Goal: Task Accomplishment & Management: Complete application form

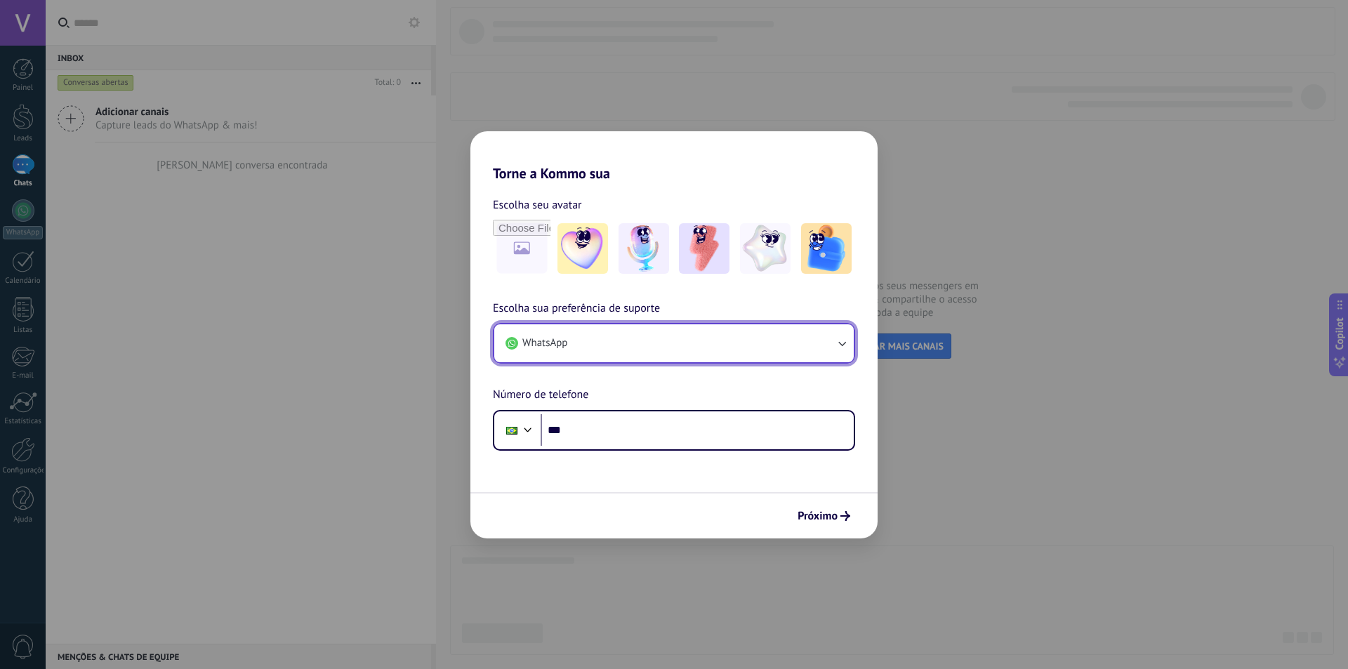
click at [844, 340] on icon "button" at bounding box center [842, 343] width 14 height 14
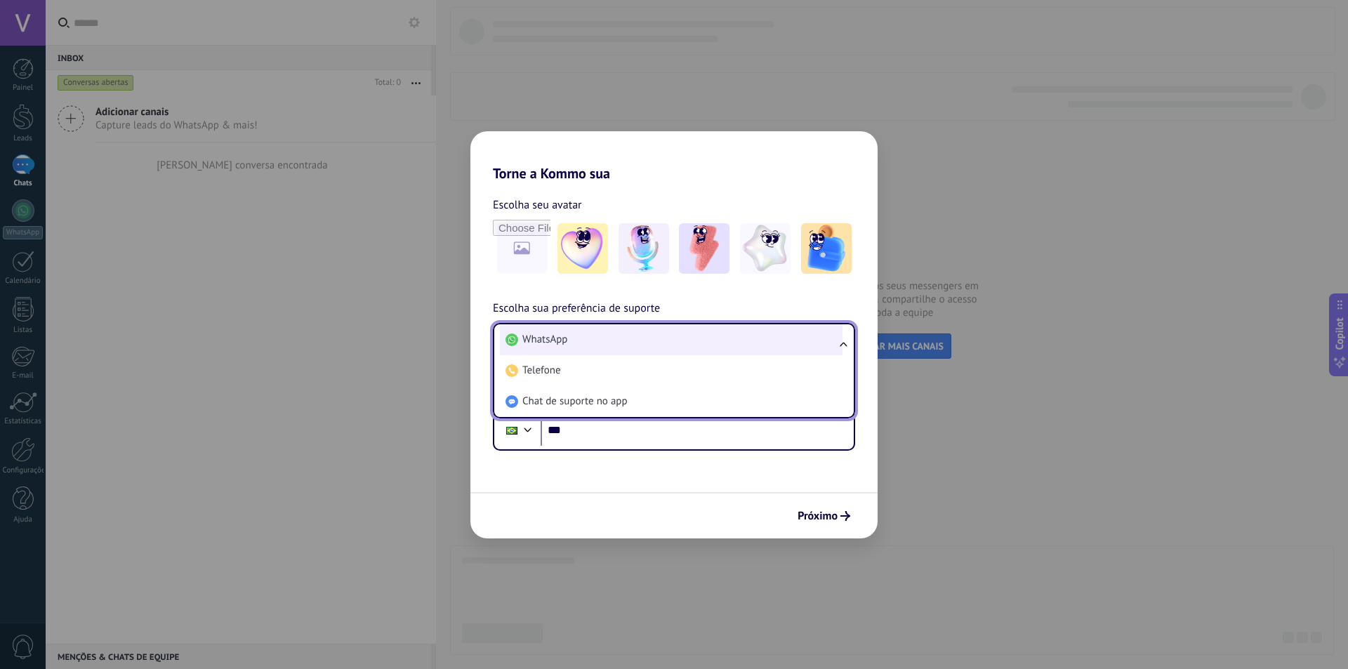
click at [588, 336] on li "WhatsApp" at bounding box center [671, 339] width 343 height 31
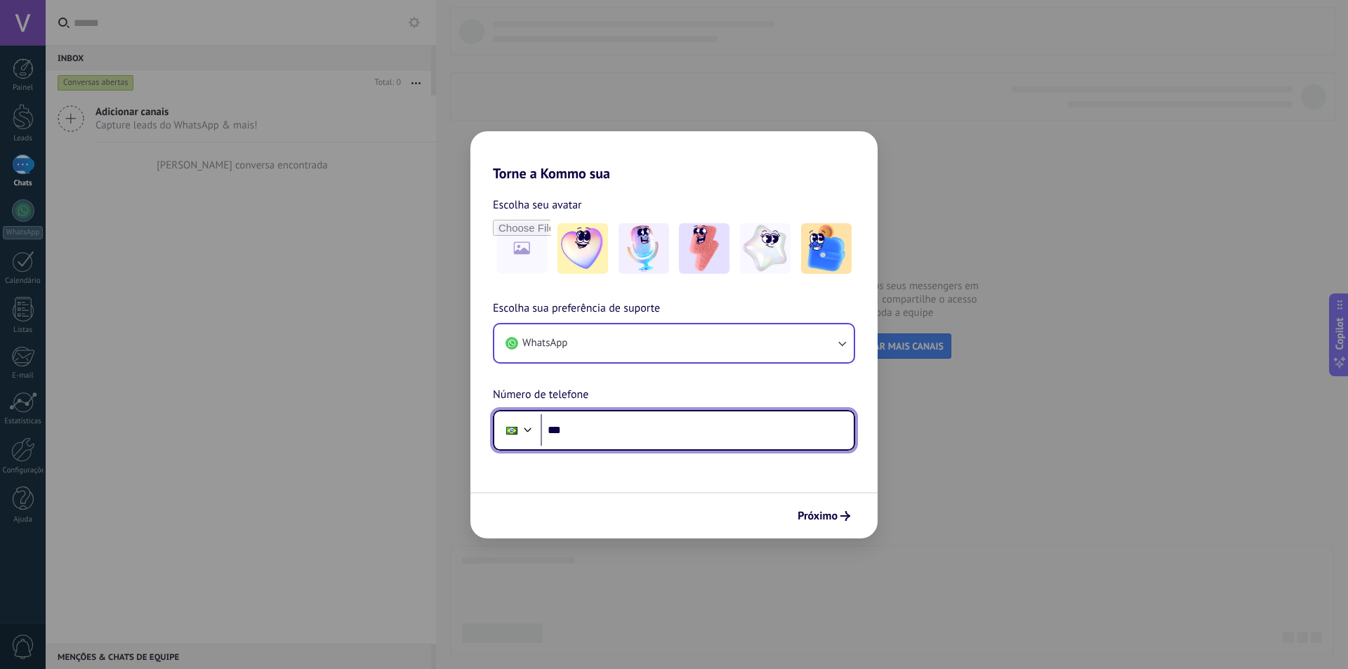
click at [609, 423] on input "***" at bounding box center [697, 430] width 313 height 32
type input "**********"
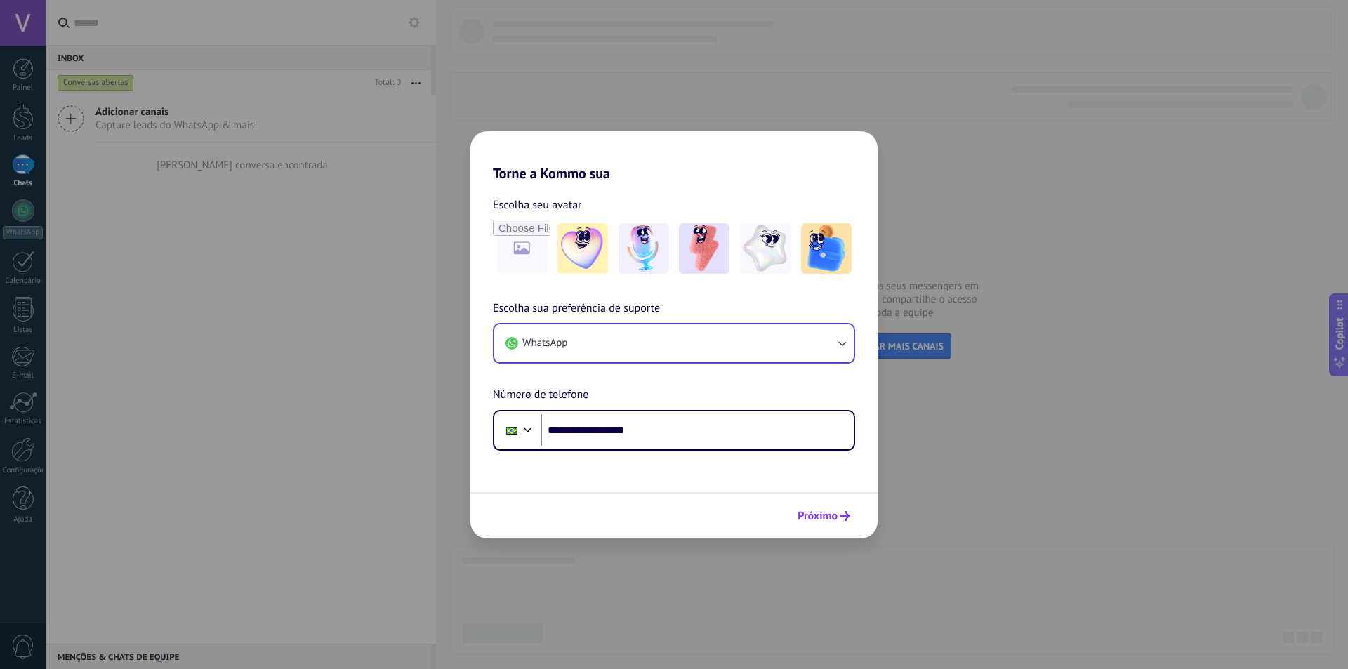
click at [845, 518] on icon "submit" at bounding box center [845, 516] width 10 height 10
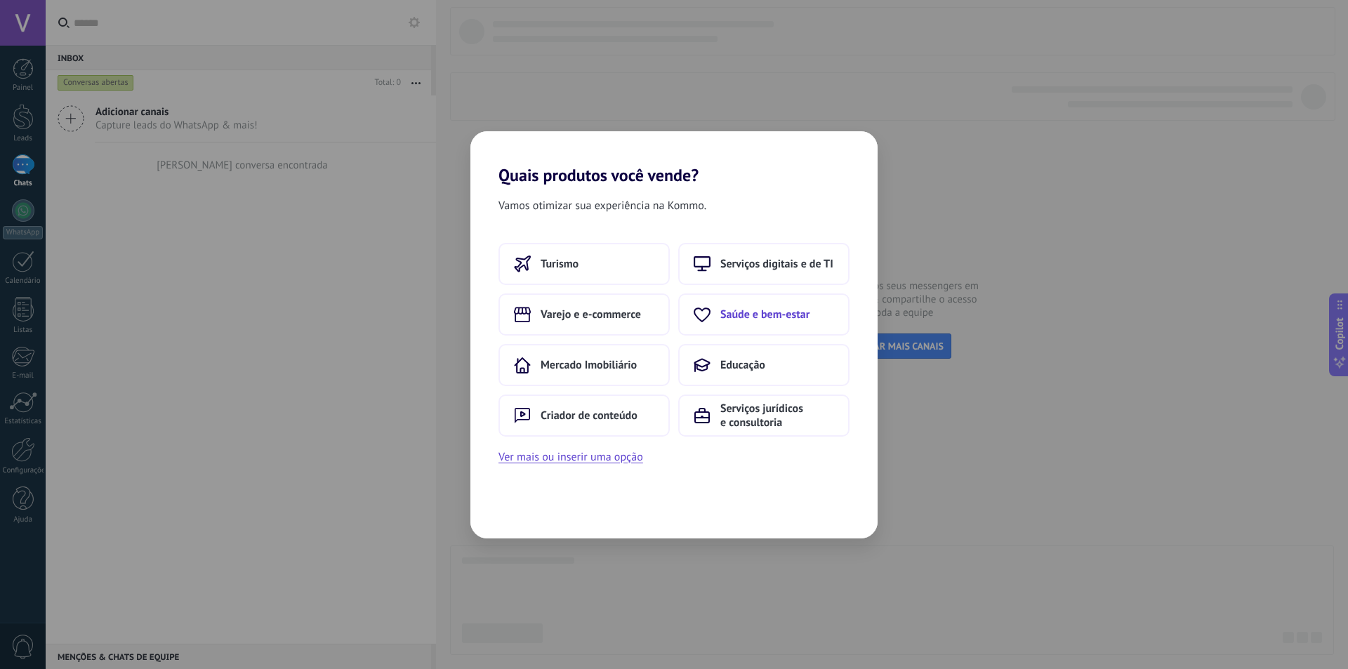
click at [761, 315] on span "Saúde e bem-estar" at bounding box center [764, 314] width 89 height 14
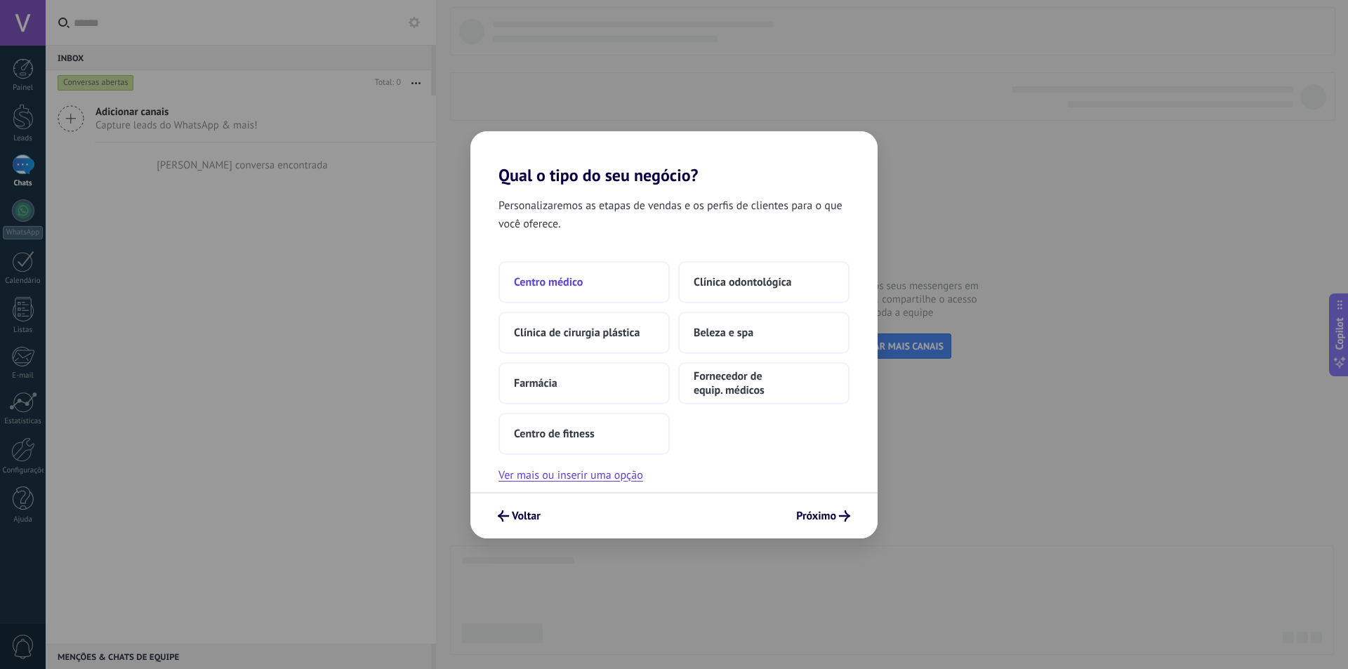
click at [583, 291] on button "Centro médico" at bounding box center [583, 282] width 171 height 42
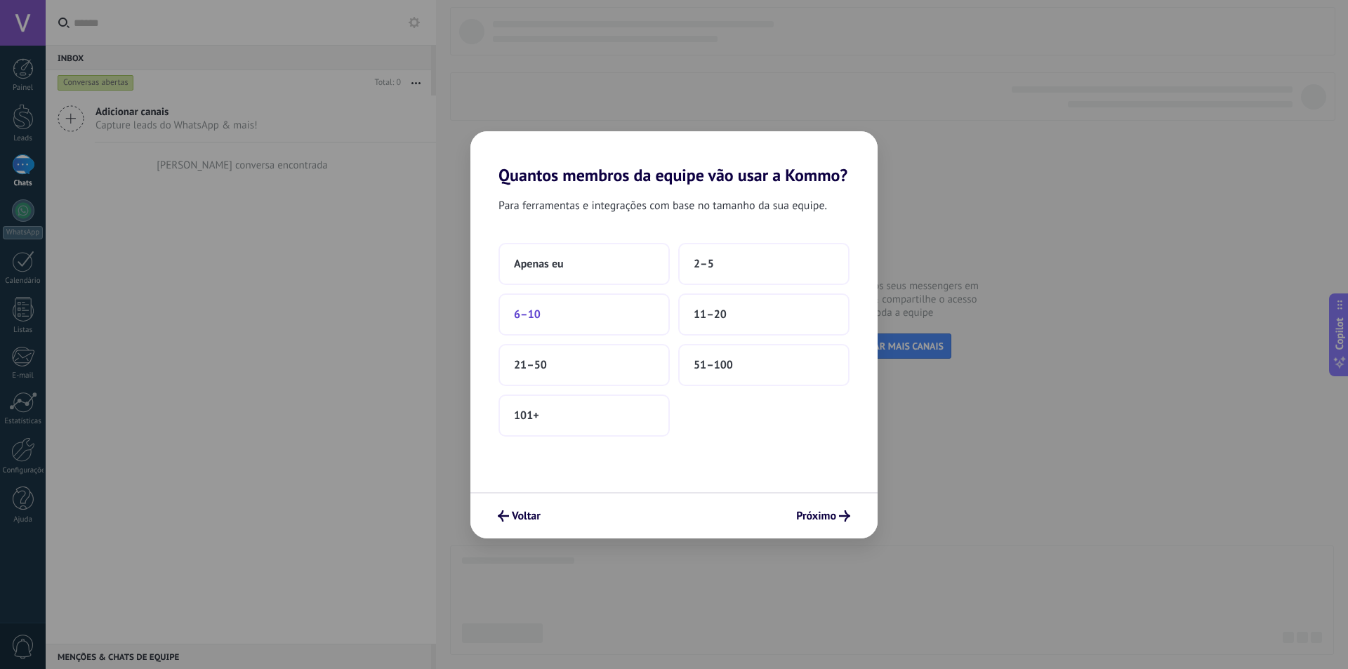
click at [627, 312] on button "6–10" at bounding box center [583, 314] width 171 height 42
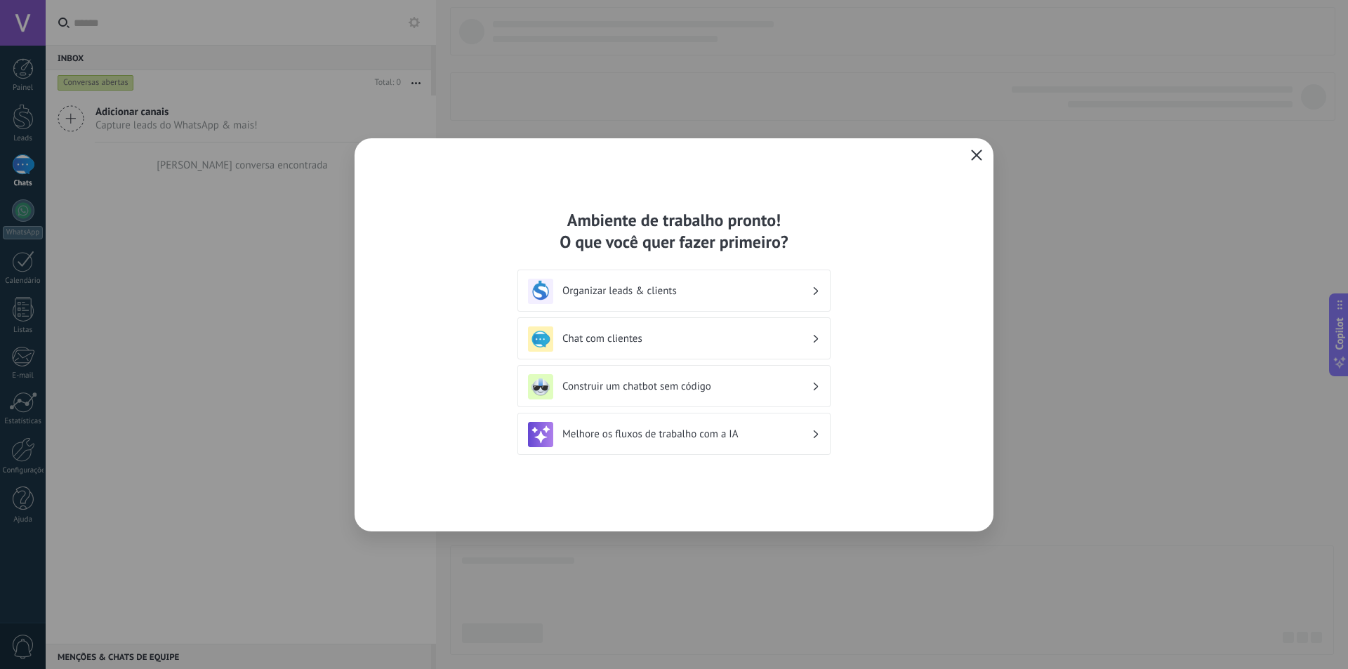
click at [972, 157] on icon "button" at bounding box center [976, 155] width 11 height 11
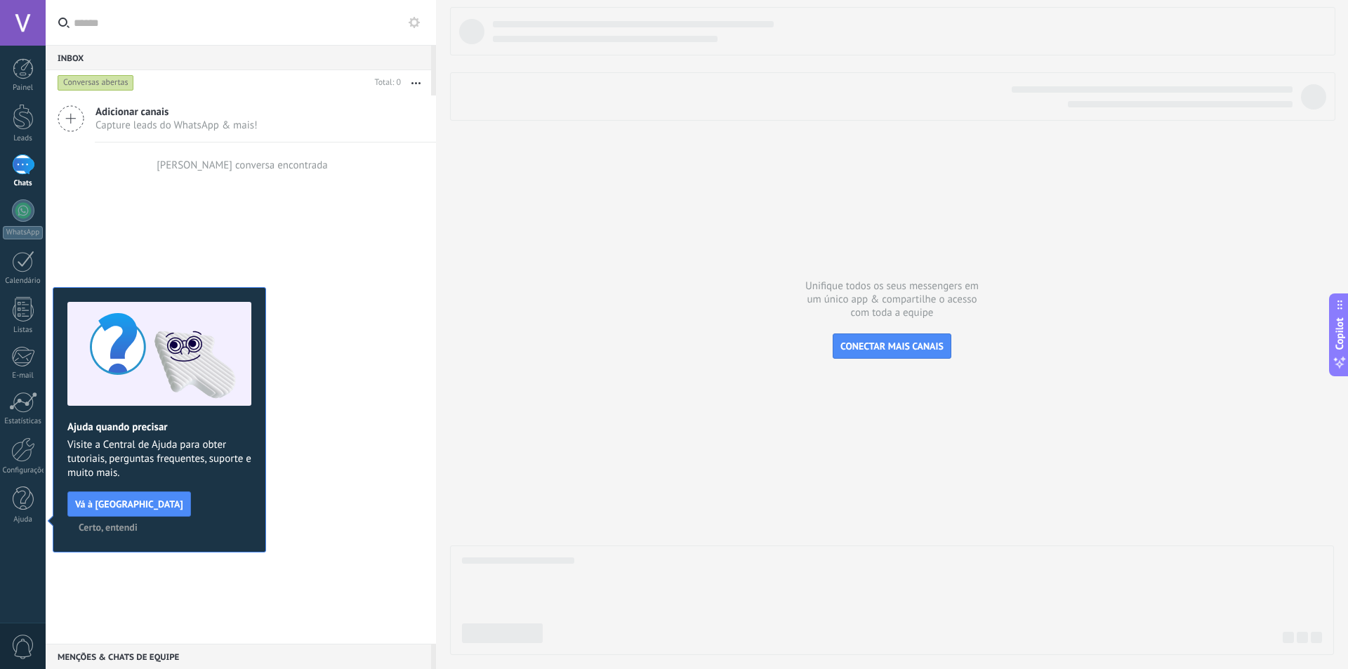
click at [74, 119] on icon at bounding box center [71, 118] width 27 height 27
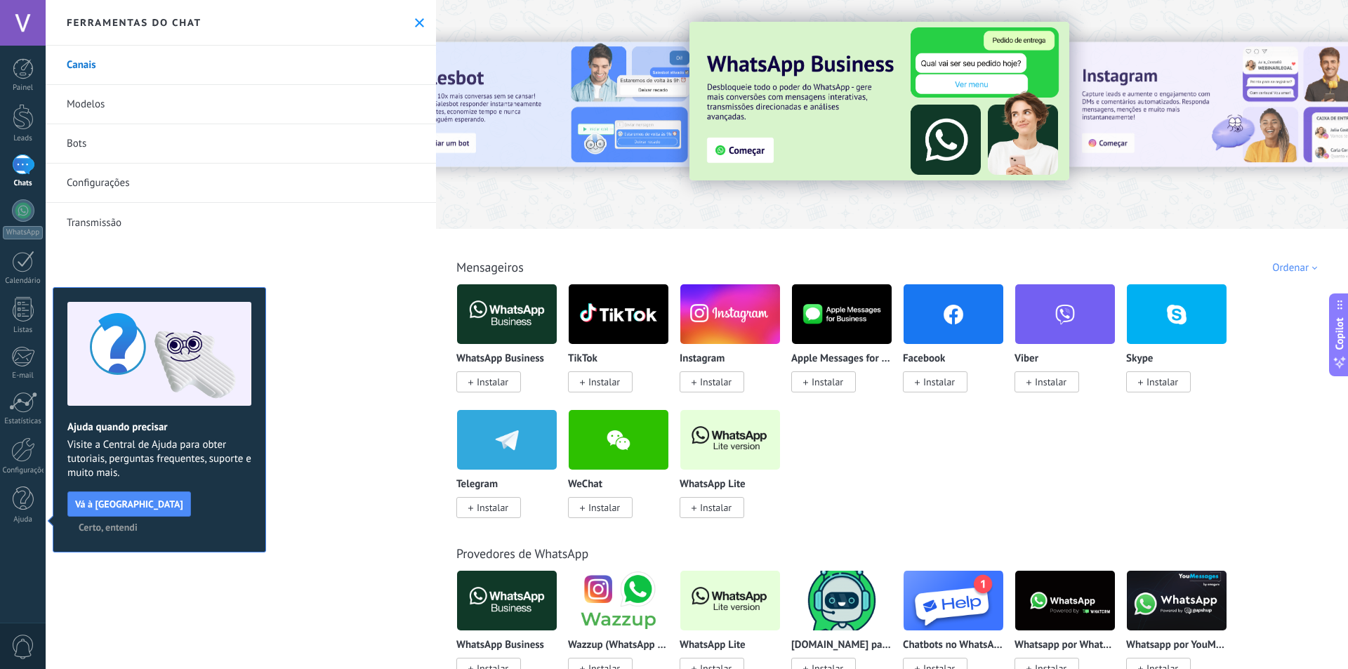
click at [100, 106] on link "Modelos" at bounding box center [241, 104] width 390 height 39
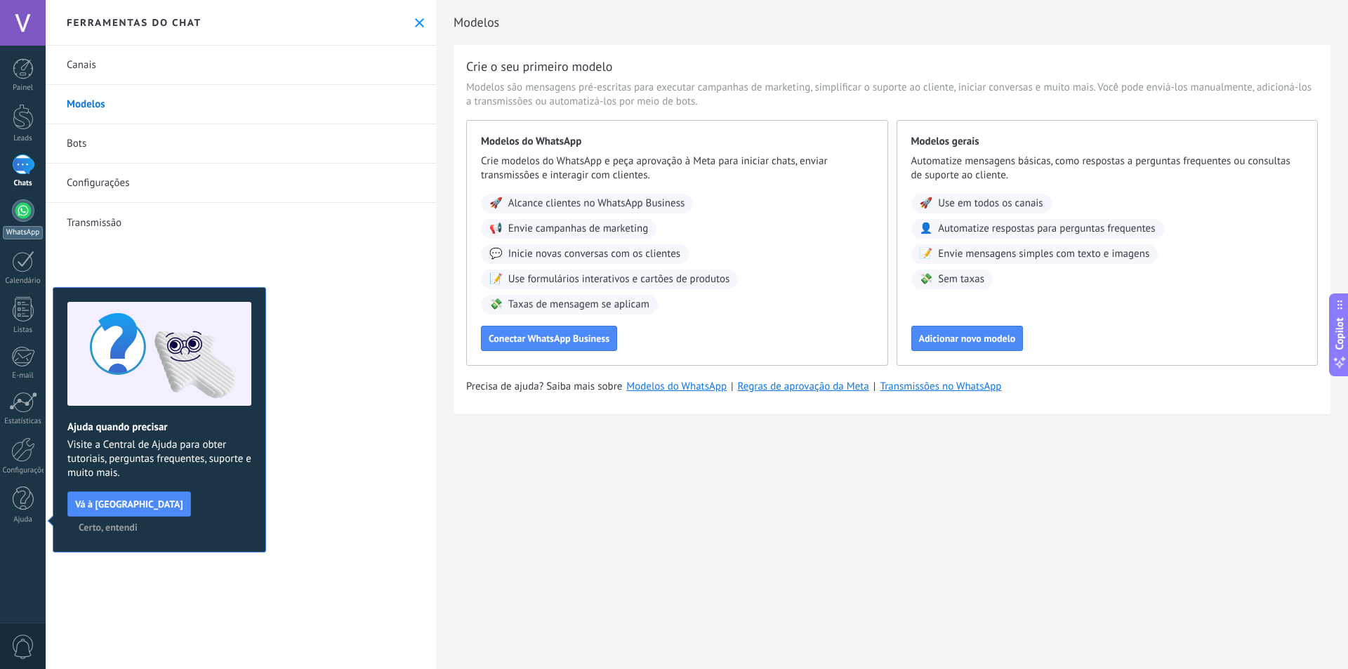
click at [15, 212] on div at bounding box center [23, 210] width 22 height 22
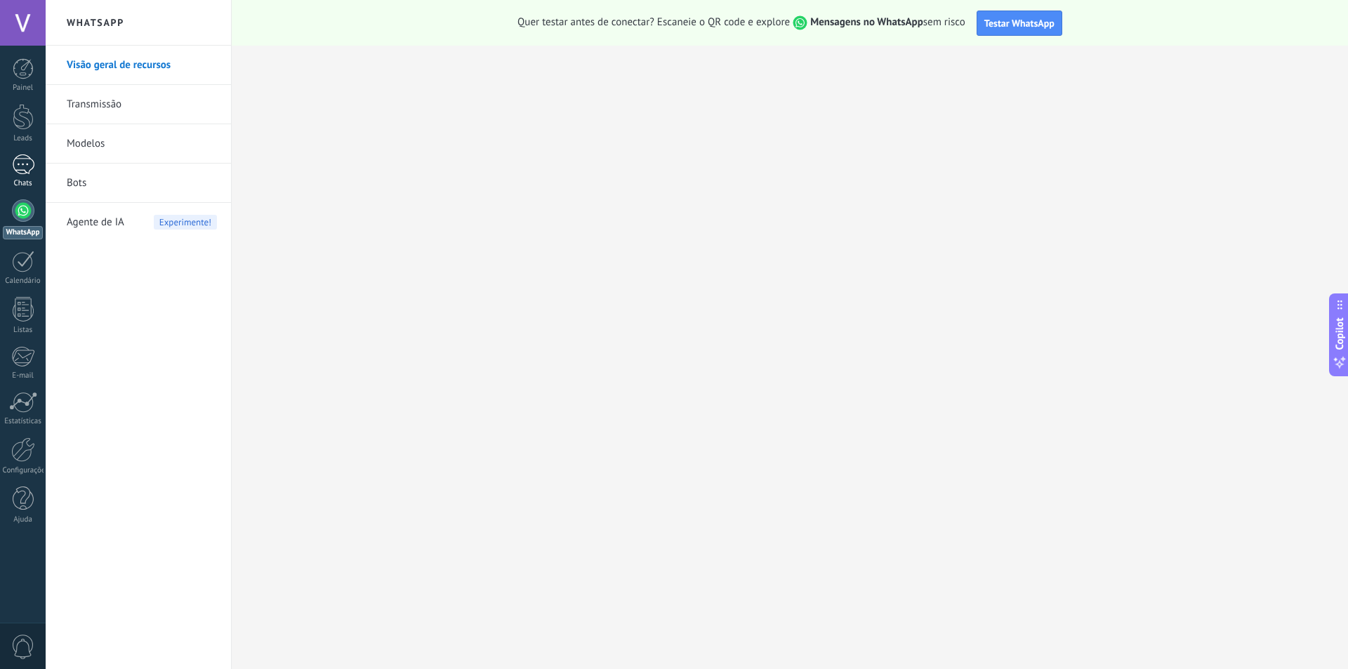
click at [18, 171] on div at bounding box center [23, 164] width 22 height 20
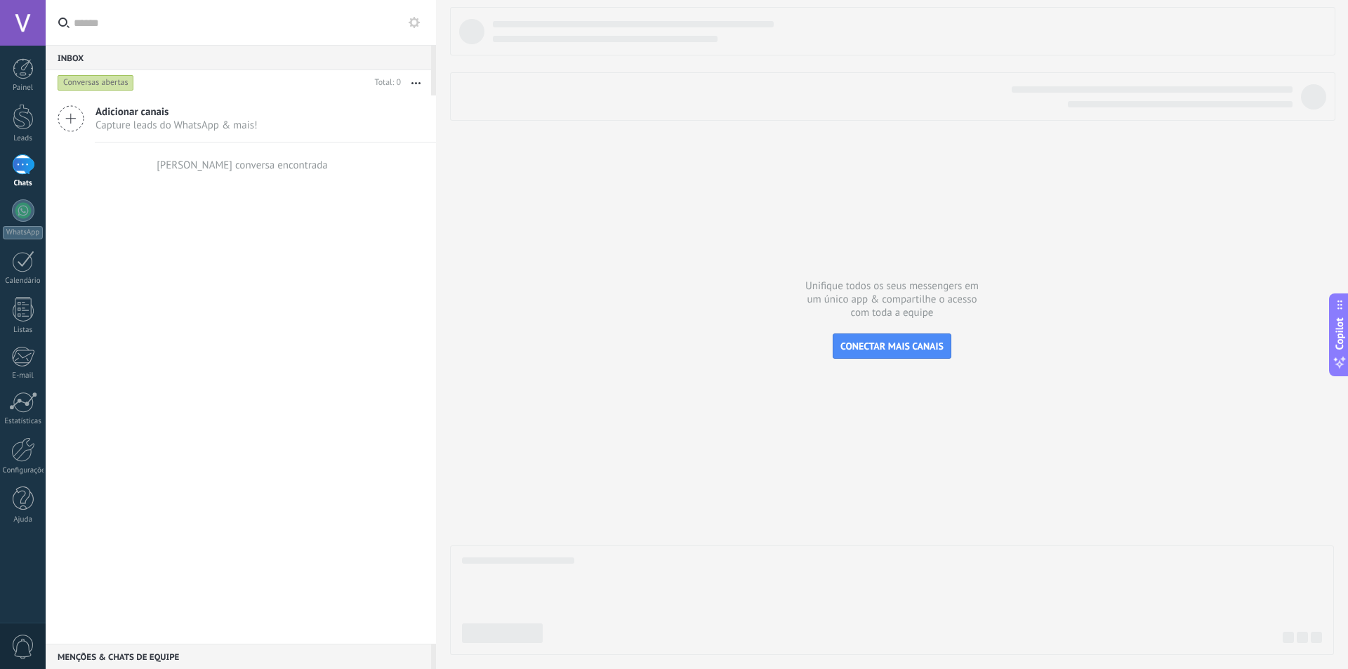
click at [30, 167] on div at bounding box center [23, 164] width 22 height 20
click at [23, 202] on div at bounding box center [23, 210] width 22 height 22
